Goal: Task Accomplishment & Management: Complete application form

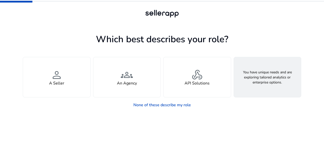
click at [273, 80] on span "feature_search" at bounding box center [267, 75] width 12 height 12
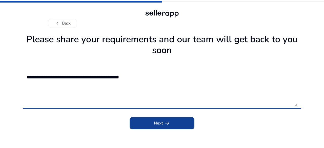
type textarea "**********"
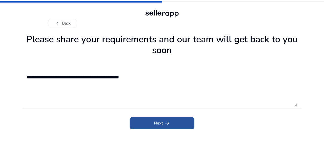
click at [149, 119] on span "submit" at bounding box center [162, 123] width 65 height 12
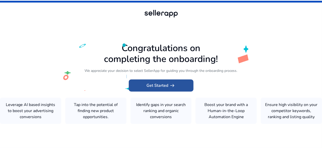
click at [164, 85] on span "Get Started arrow_right_alt" at bounding box center [161, 86] width 29 height 6
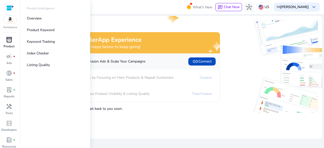
click at [10, 41] on span "inventory_2" at bounding box center [9, 40] width 6 height 6
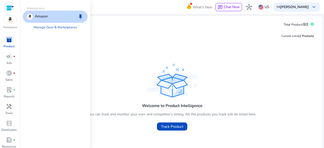
click at [10, 20] on img at bounding box center [10, 20] width 14 height 8
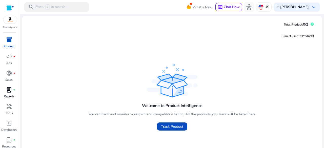
click at [7, 95] on p "Reports" at bounding box center [9, 96] width 11 height 5
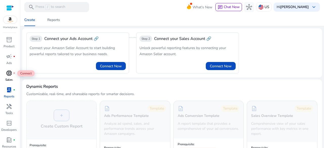
click at [10, 76] on span "donut_small" at bounding box center [9, 73] width 6 height 6
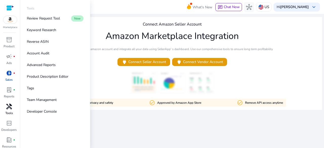
click at [11, 109] on span "handyman" at bounding box center [9, 107] width 6 height 6
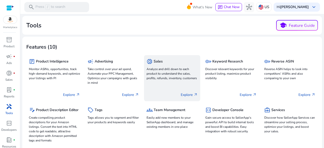
click at [162, 68] on p "Analyze and drill down to each product to understand the sales, profits, refund…" at bounding box center [172, 74] width 51 height 14
